Goal: Task Accomplishment & Management: Complete application form

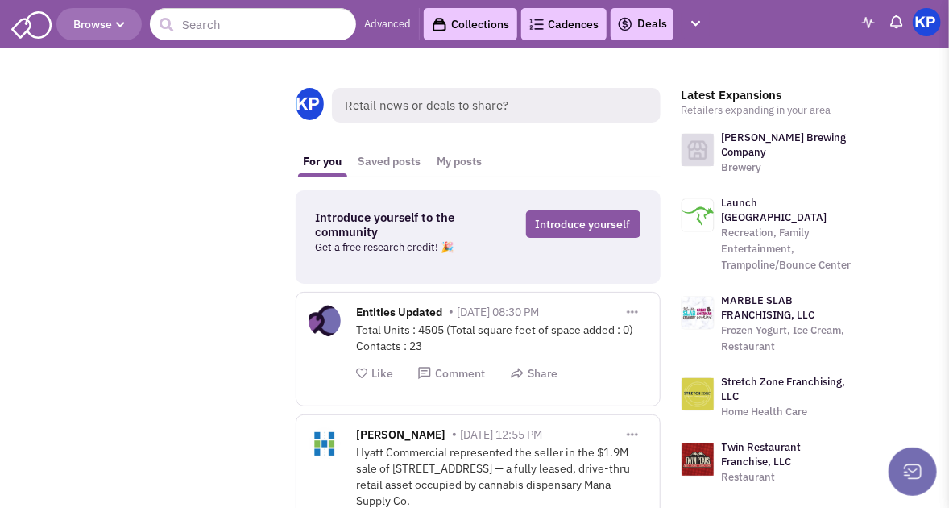
click at [645, 28] on link "Deals" at bounding box center [642, 24] width 50 height 19
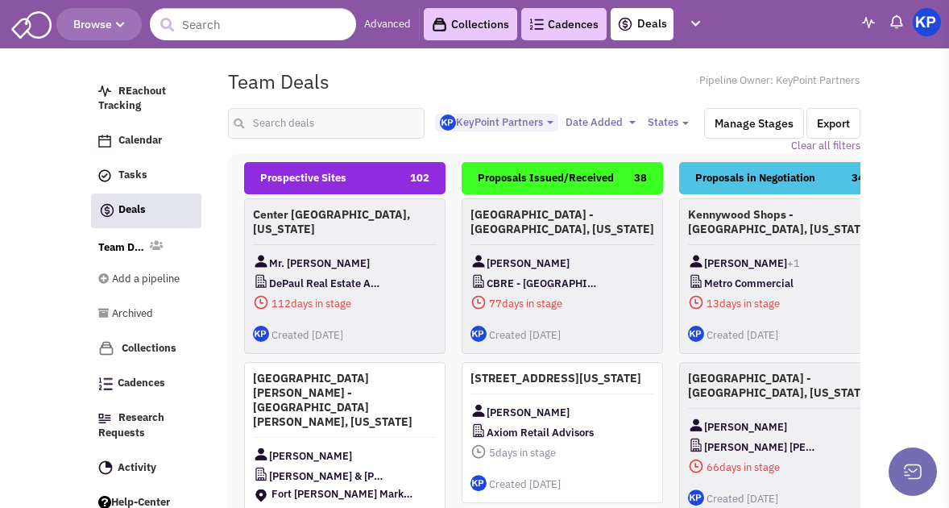
select select "1900"
select select
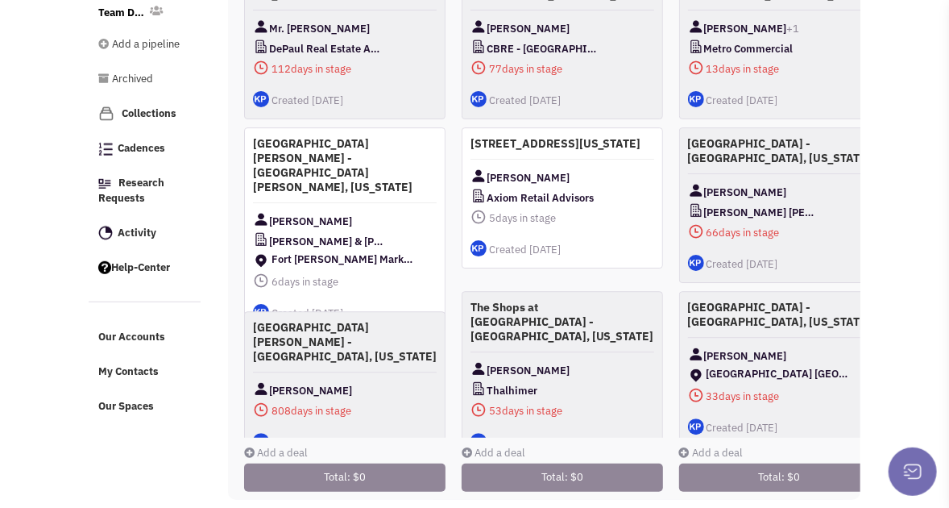
scroll to position [252, 0]
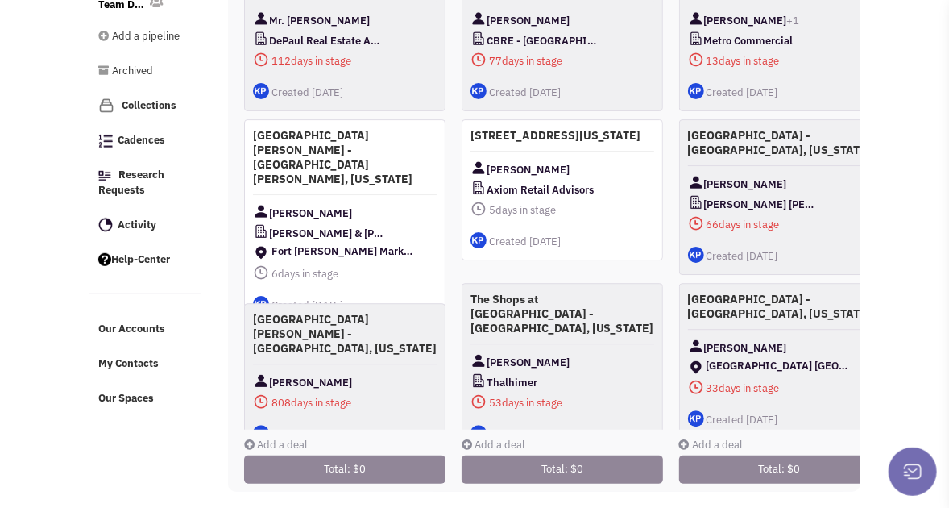
click at [284, 438] on link "Add a deal" at bounding box center [276, 445] width 64 height 14
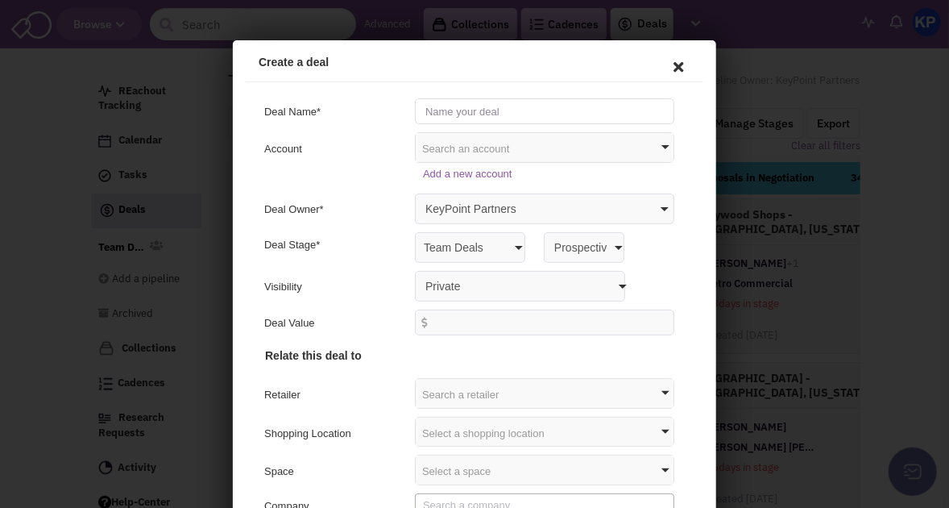
click at [491, 109] on input "text" at bounding box center [541, 108] width 259 height 26
type input "[STREET_ADDRESS][PERSON_NAME][PERSON_NAME][US_STATE]"
click at [437, 289] on select "Private Anyone with access to this pipeline" at bounding box center [517, 283] width 210 height 31
select select "false"
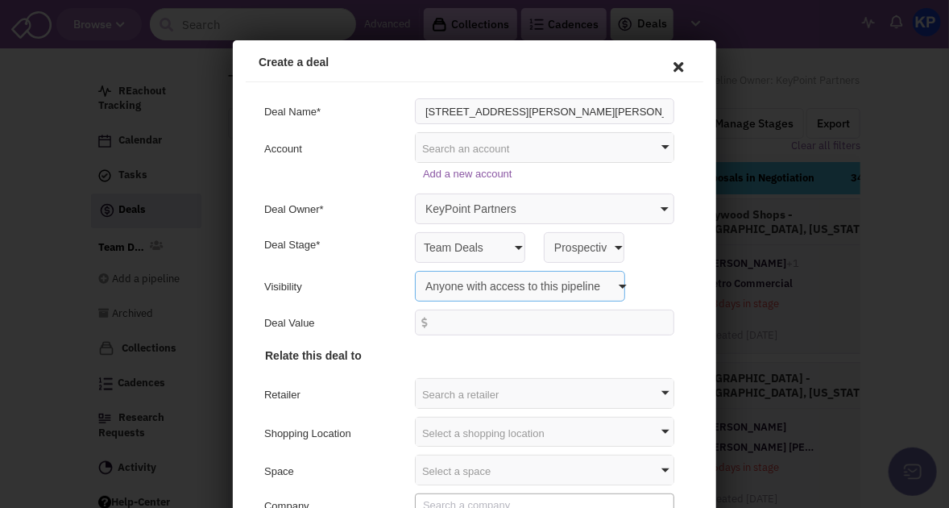
click at [412, 268] on select "Private Anyone with access to this pipeline" at bounding box center [517, 283] width 210 height 31
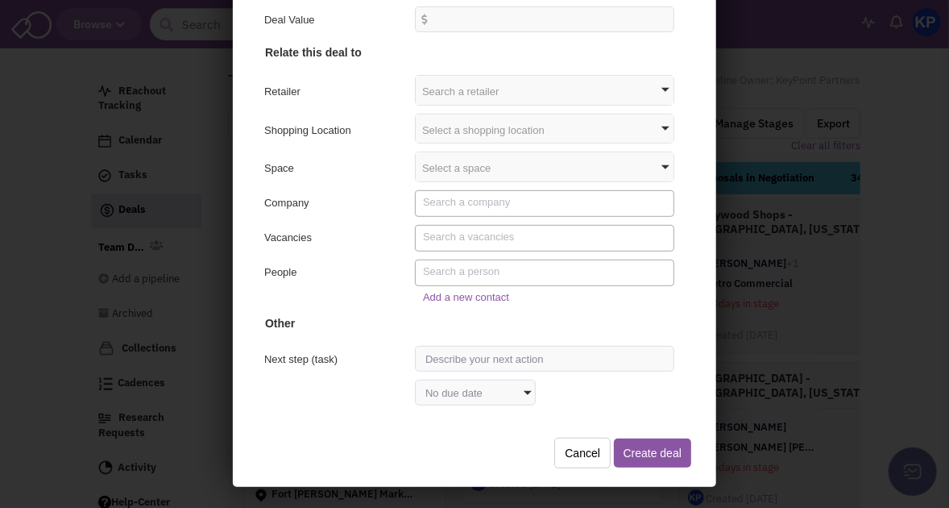
scroll to position [220, 0]
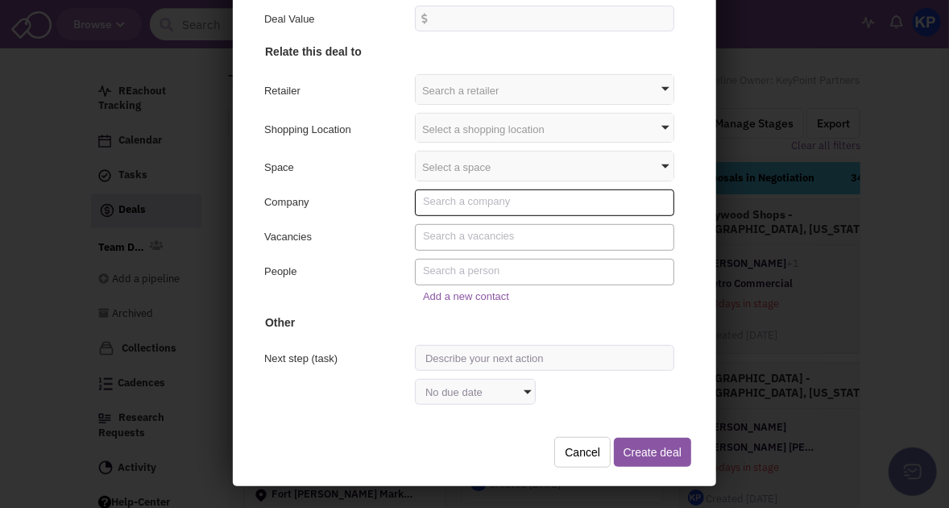
click at [467, 198] on textarea "Search" at bounding box center [543, 200] width 247 height 15
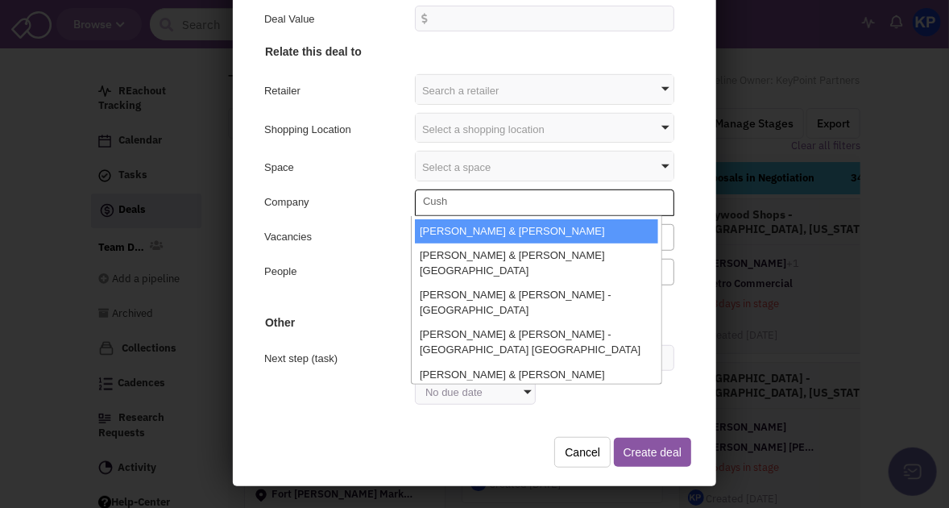
type textarea "Cush"
select select "1832_11_0"
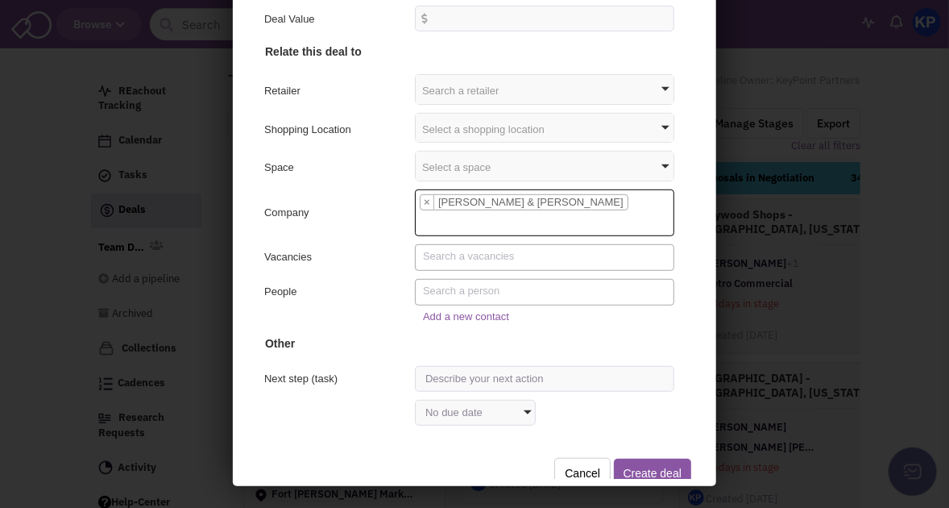
click at [433, 287] on textarea "Search" at bounding box center [543, 289] width 247 height 15
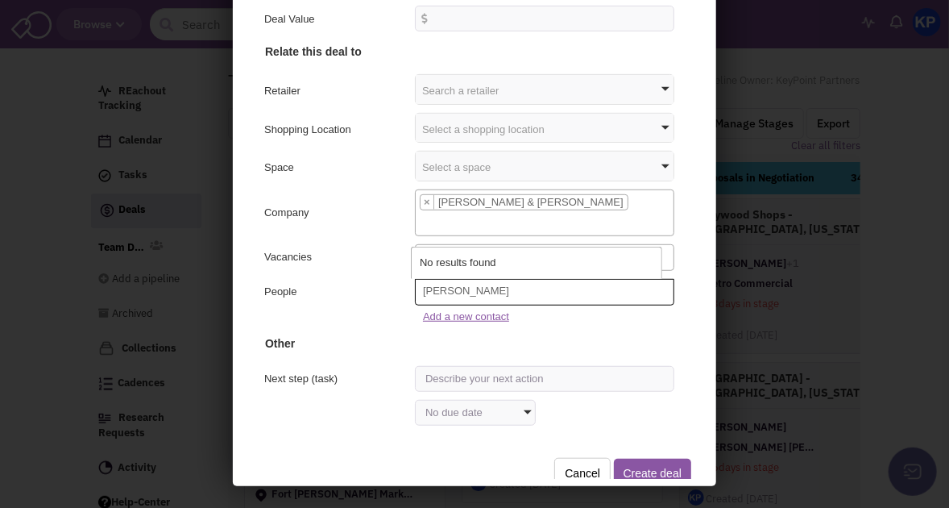
type textarea "[PERSON_NAME]"
click at [487, 314] on link "Add a new contact" at bounding box center [463, 315] width 86 height 12
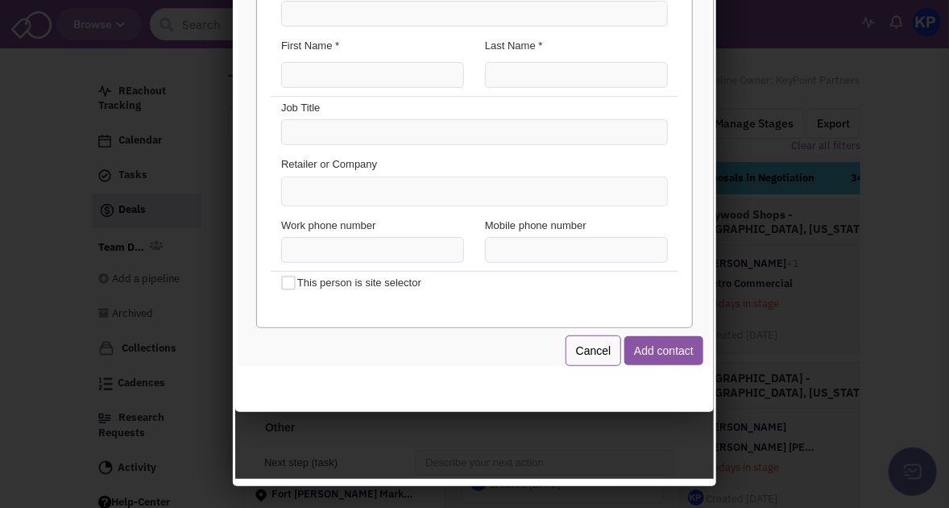
scroll to position [139, 0]
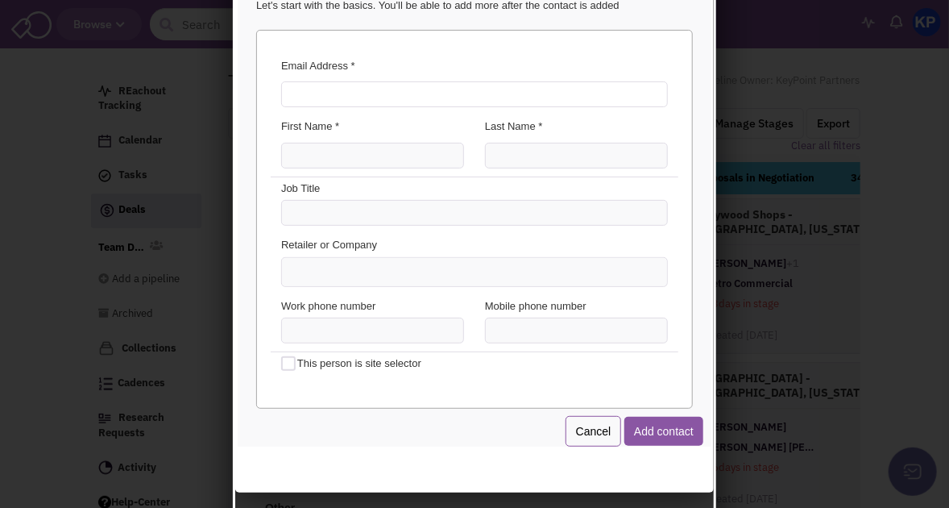
click at [375, 100] on input "Email Address *" at bounding box center [471, 93] width 387 height 26
type input "[EMAIL_ADDRESS][PERSON_NAME][DOMAIN_NAME]"
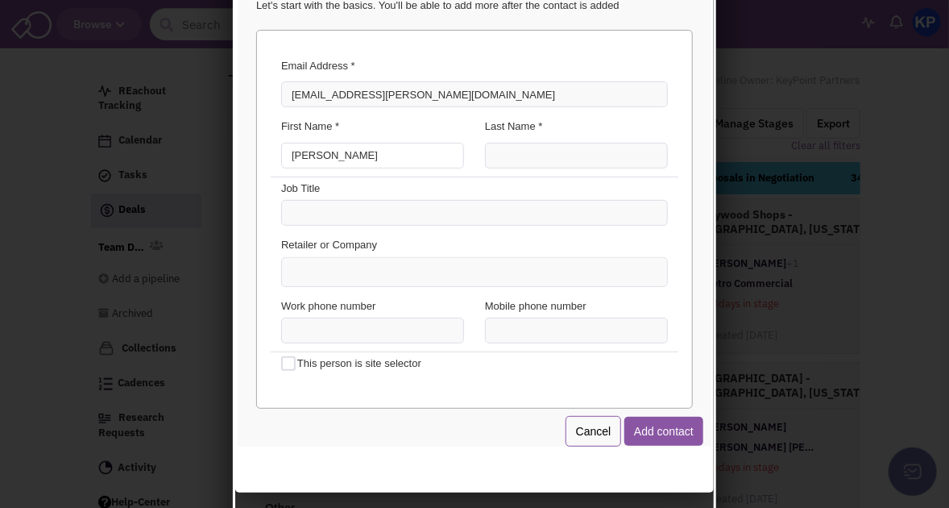
type input "[PERSON_NAME]"
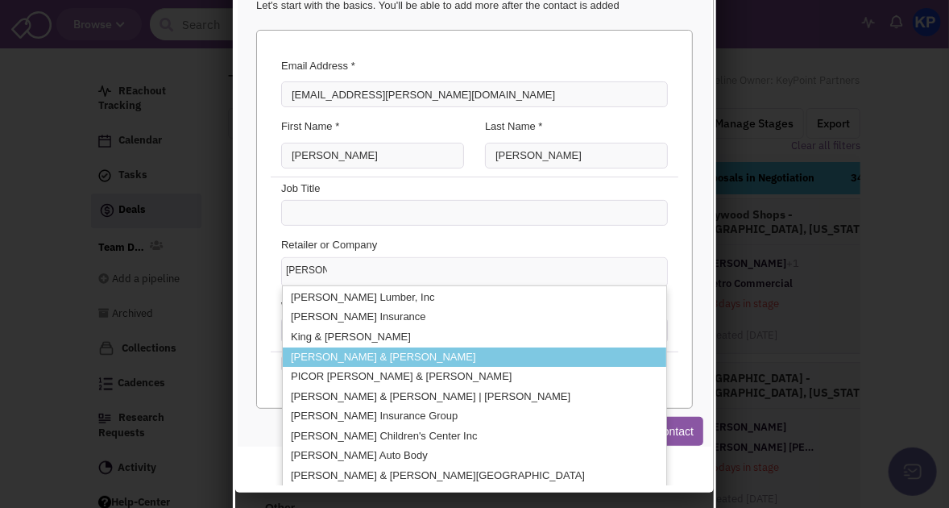
type input "[PERSON_NAME]"
click at [355, 346] on li "[PERSON_NAME] & [PERSON_NAME]" at bounding box center [472, 356] width 384 height 20
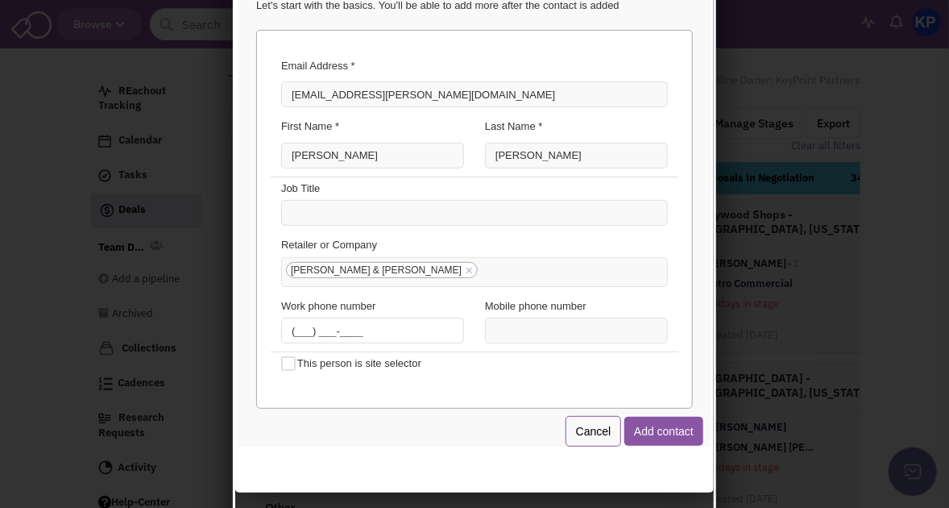
click at [292, 327] on input "(___) ___-____" at bounding box center [369, 329] width 183 height 26
type input "[PHONE_NUMBER]"
click at [639, 420] on button "Add contact" at bounding box center [660, 429] width 79 height 29
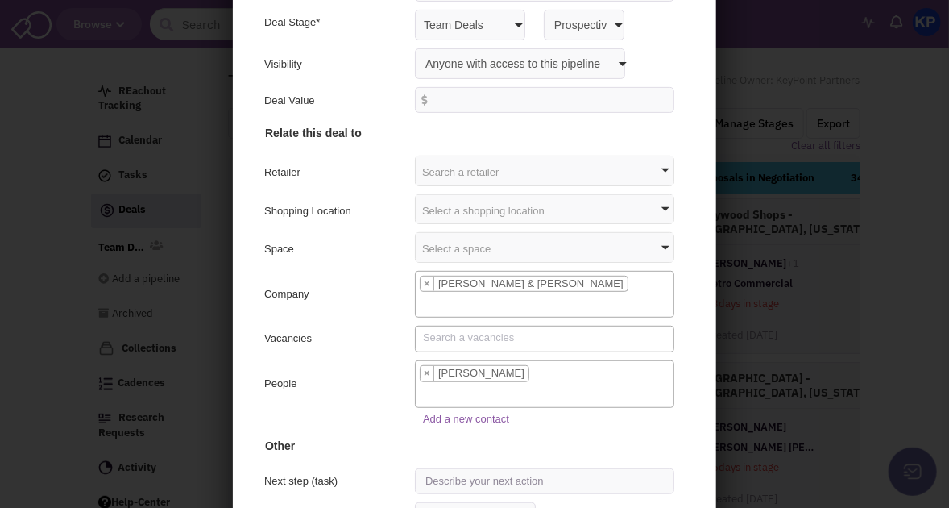
scroll to position [220, 0]
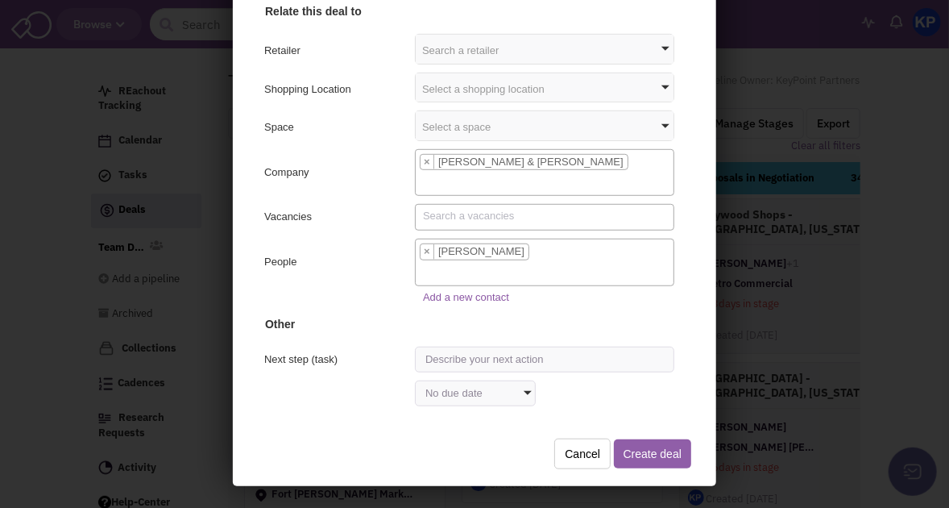
click at [655, 442] on button "Create deal" at bounding box center [649, 452] width 77 height 29
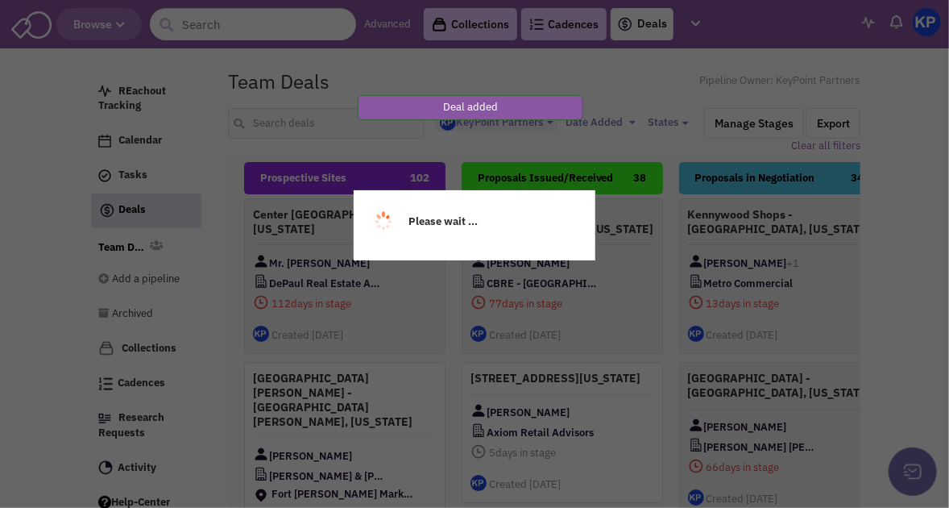
scroll to position [0, 0]
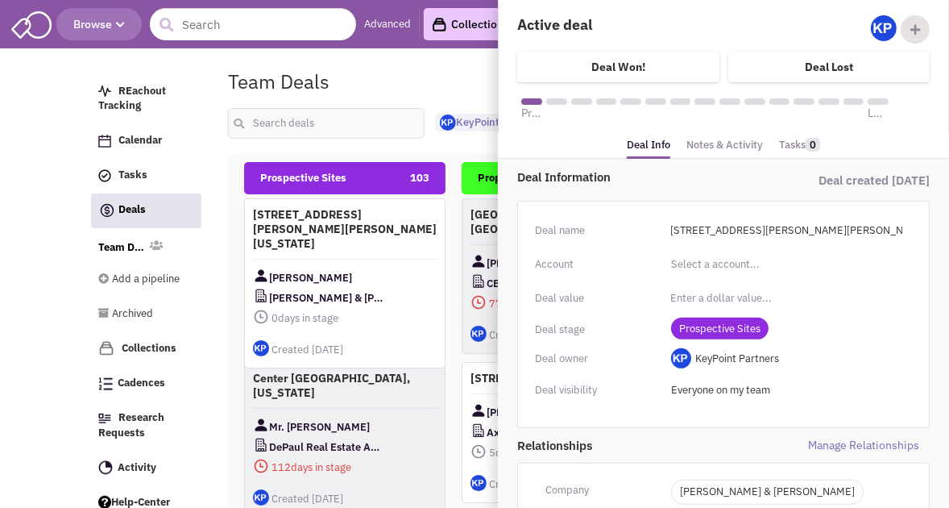
click at [703, 146] on link "Notes & Activity" at bounding box center [724, 145] width 77 height 23
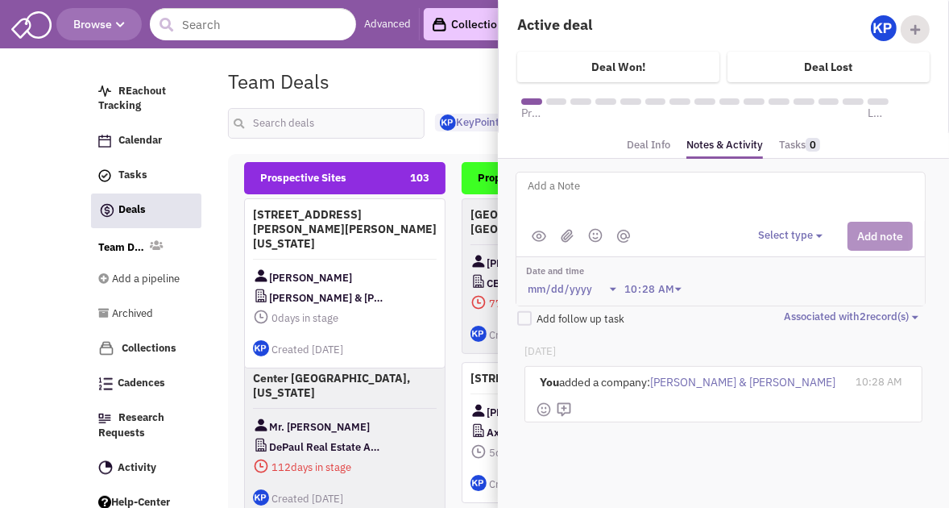
click at [614, 195] on textarea at bounding box center [725, 198] width 399 height 44
type textarea "[DATE]- ISP submitted to Client."
click at [778, 235] on button "Select type" at bounding box center [792, 235] width 69 height 15
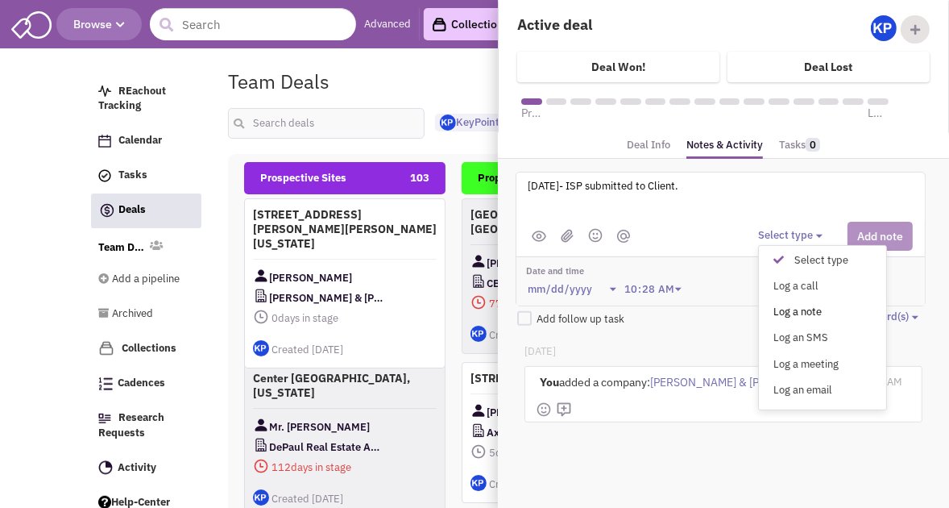
click at [783, 310] on div "Log a note" at bounding box center [782, 312] width 39 height 15
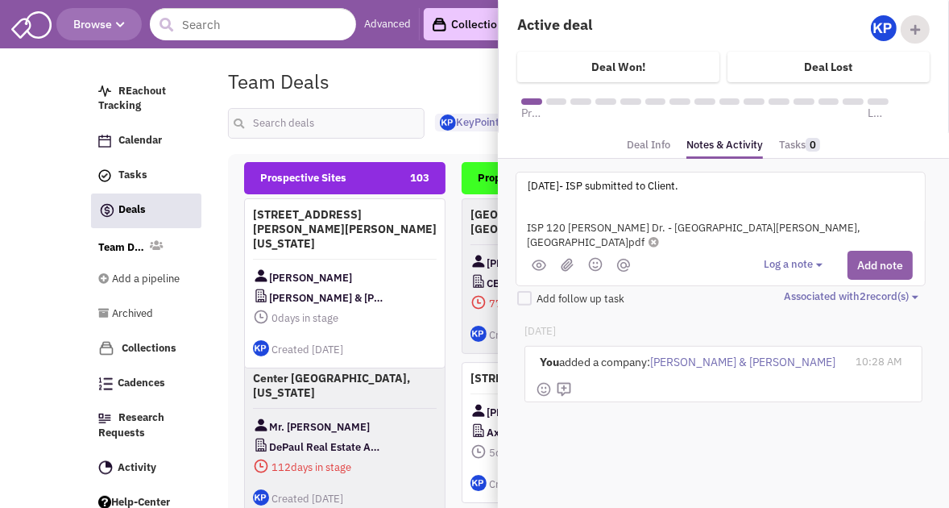
click at [869, 251] on button "Add note" at bounding box center [880, 265] width 65 height 29
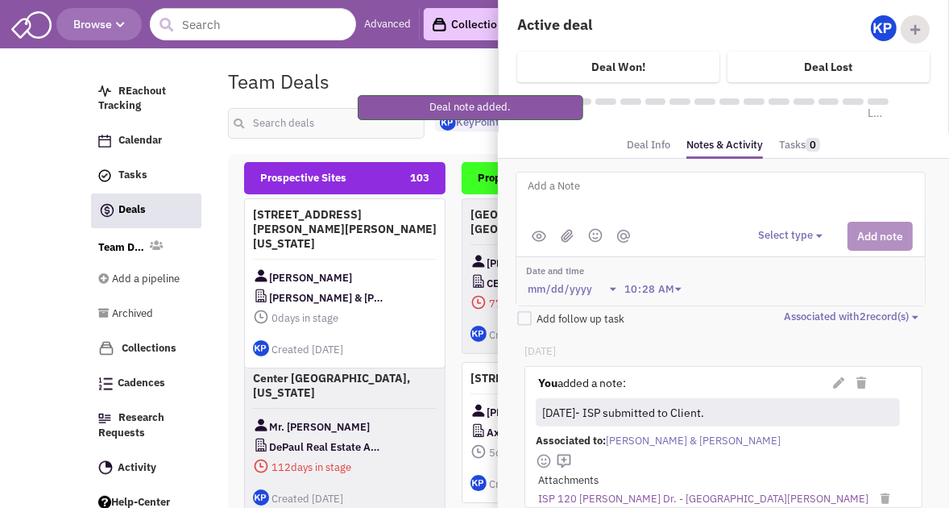
click at [439, 70] on div "Team Deals Pipeline Owner: KeyPoint Partners" at bounding box center [544, 81] width 653 height 37
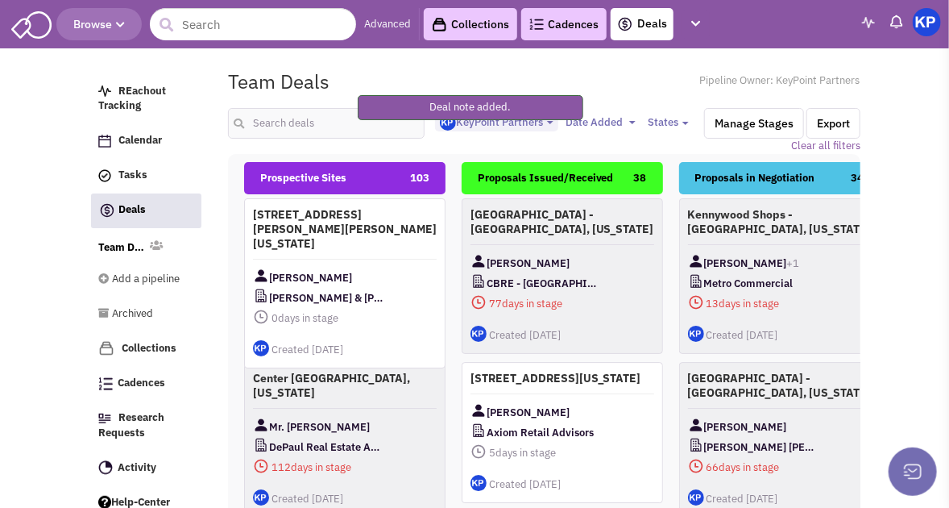
click at [936, 22] on img at bounding box center [927, 22] width 28 height 28
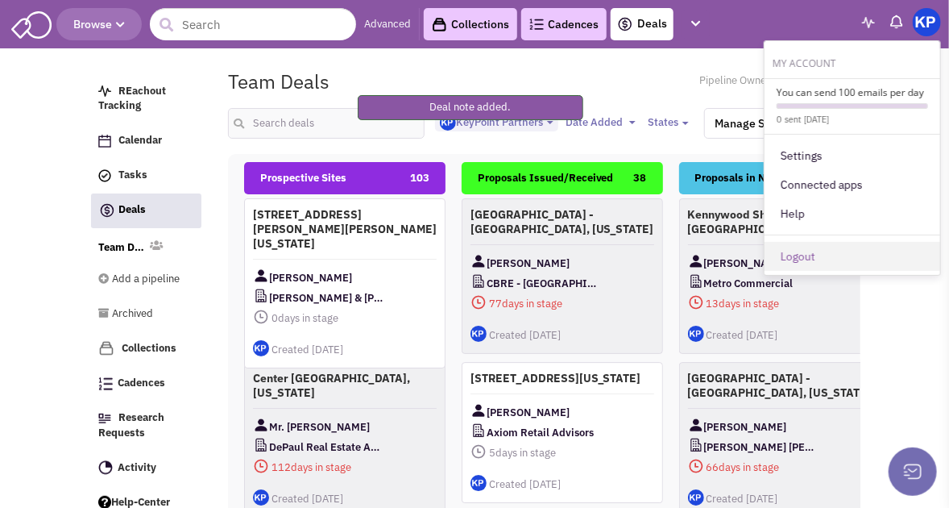
drag, startPoint x: 837, startPoint y: 254, endPoint x: 720, endPoint y: 137, distance: 165.2
click at [838, 254] on link "Logout" at bounding box center [853, 256] width 176 height 29
